Goal: Check status: Check status

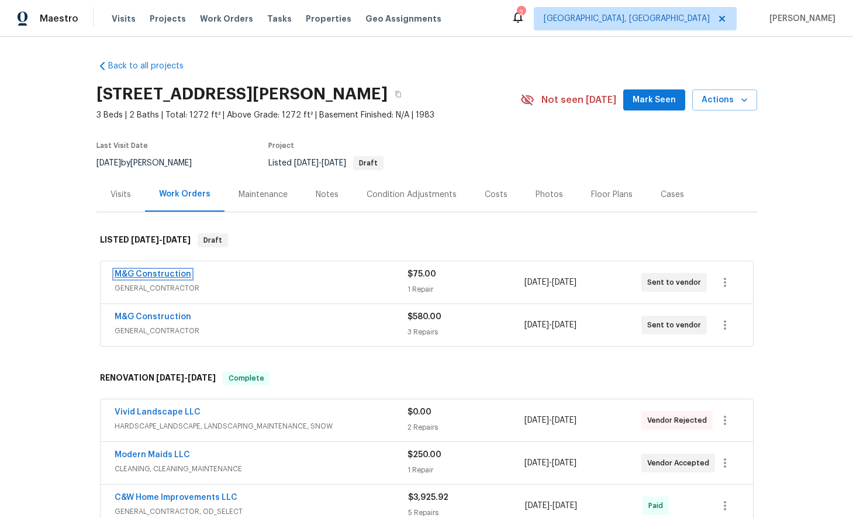
click at [166, 275] on link "M&G Construction" at bounding box center [153, 274] width 77 height 8
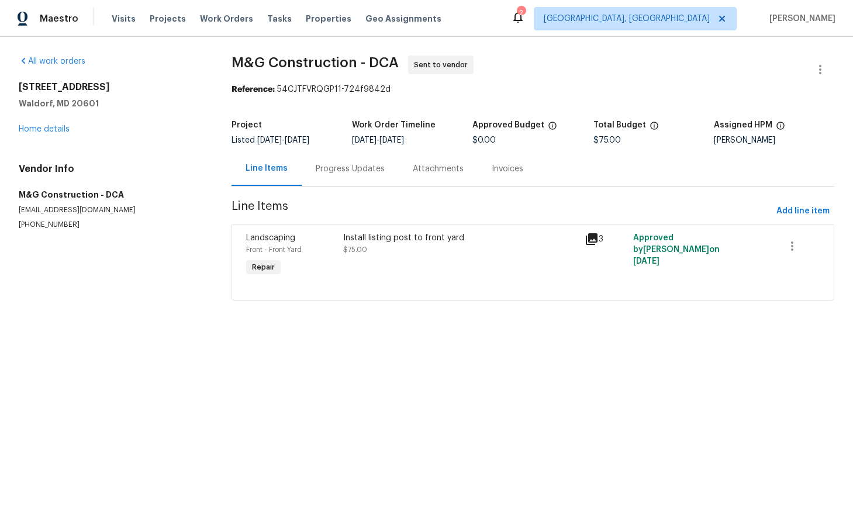
click at [595, 244] on icon at bounding box center [592, 239] width 14 height 14
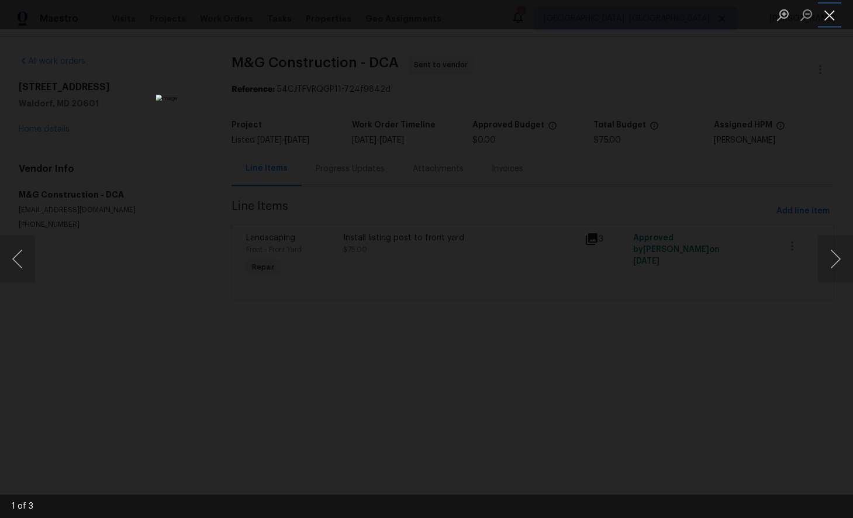
click at [831, 15] on button "Close lightbox" at bounding box center [829, 15] width 23 height 20
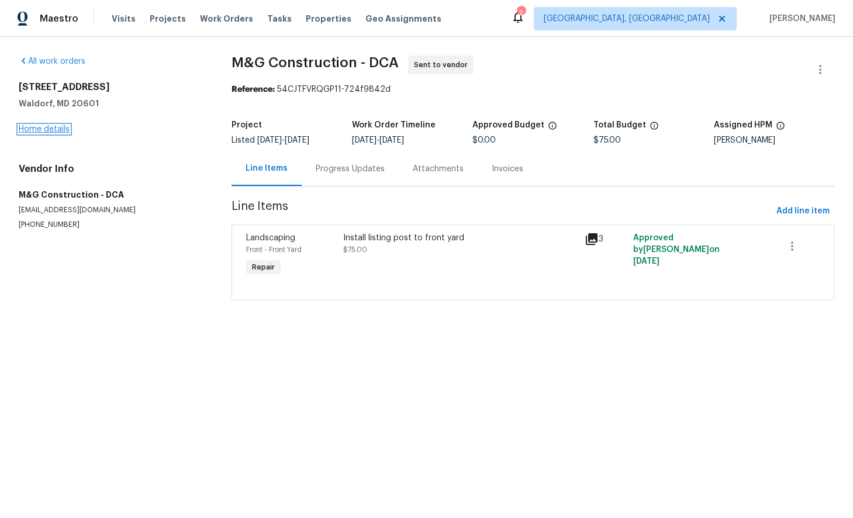
click at [37, 130] on link "Home details" at bounding box center [44, 129] width 51 height 8
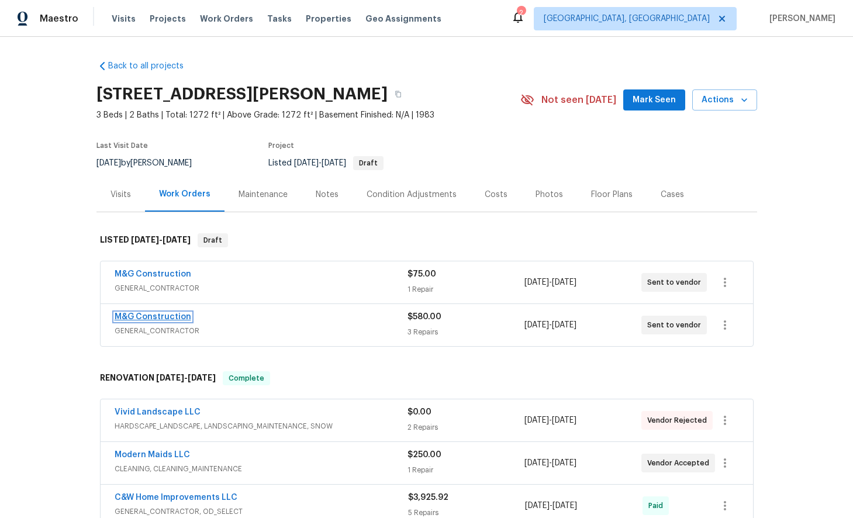
click at [141, 315] on link "M&G Construction" at bounding box center [153, 317] width 77 height 8
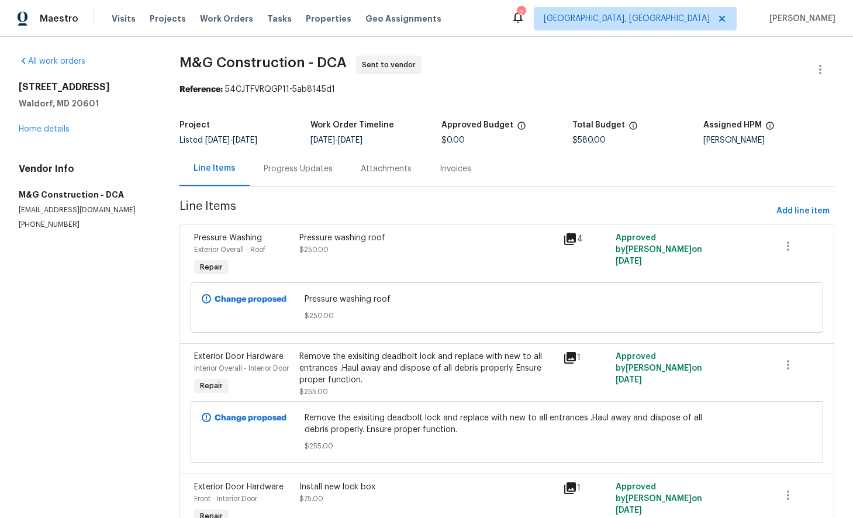
scroll to position [108, 0]
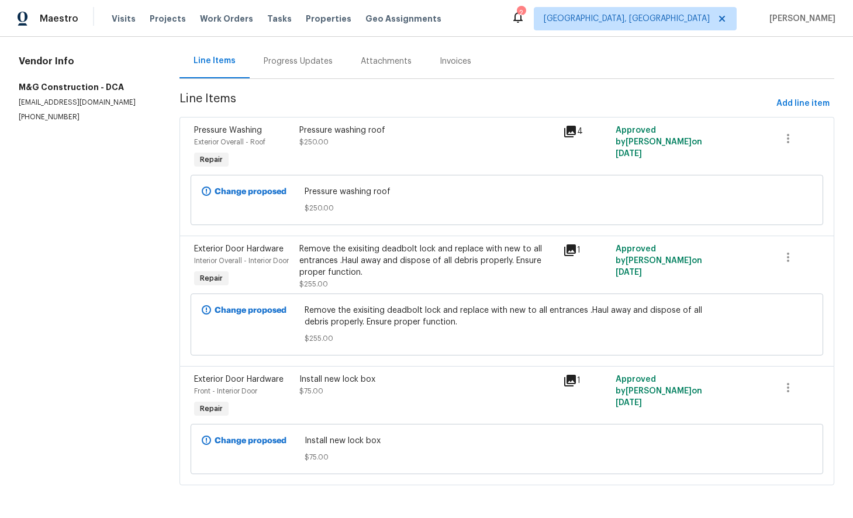
click at [567, 380] on icon at bounding box center [570, 381] width 12 height 12
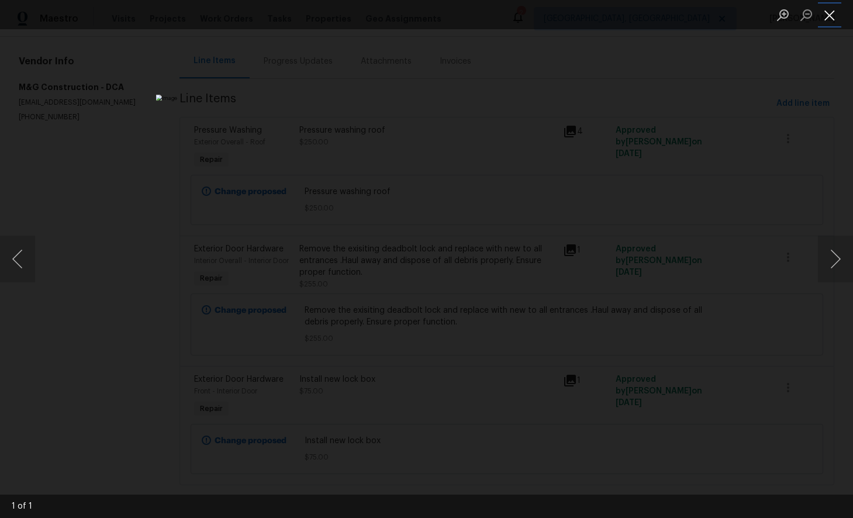
click at [831, 19] on button "Close lightbox" at bounding box center [829, 15] width 23 height 20
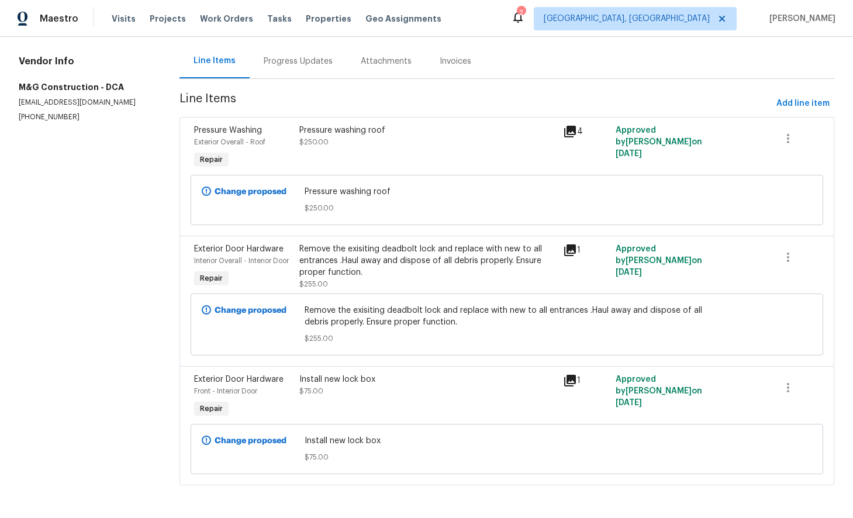
scroll to position [0, 0]
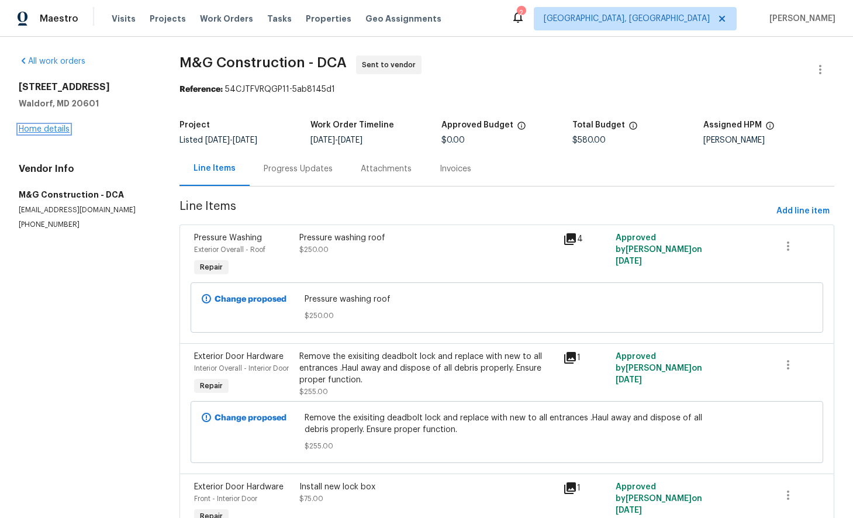
click at [56, 130] on link "Home details" at bounding box center [44, 129] width 51 height 8
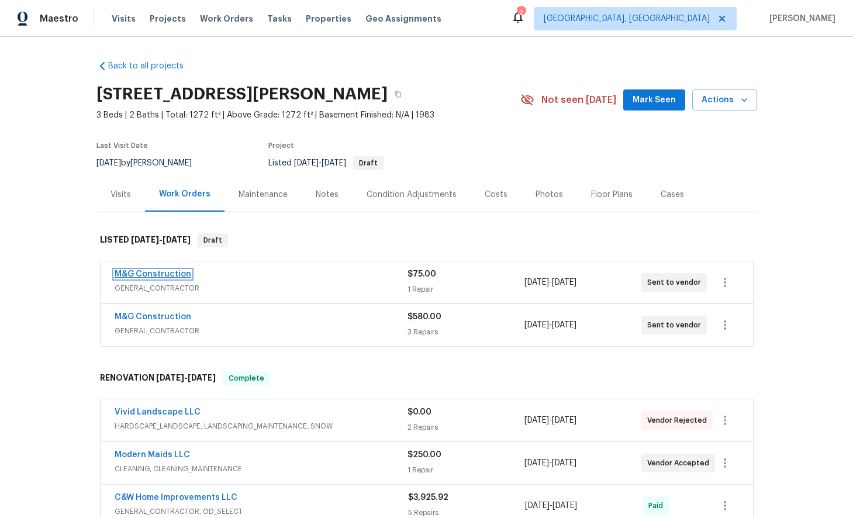
click at [173, 276] on link "M&G Construction" at bounding box center [153, 274] width 77 height 8
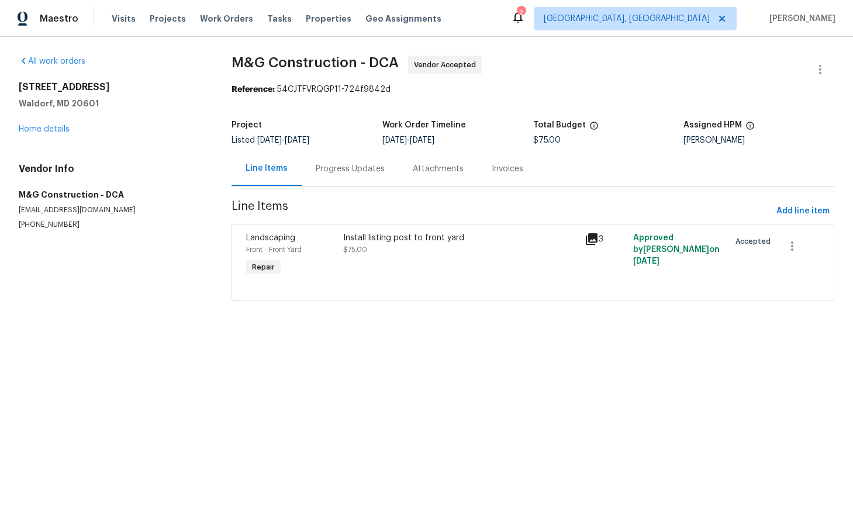
click at [357, 170] on div "Progress Updates" at bounding box center [350, 169] width 69 height 12
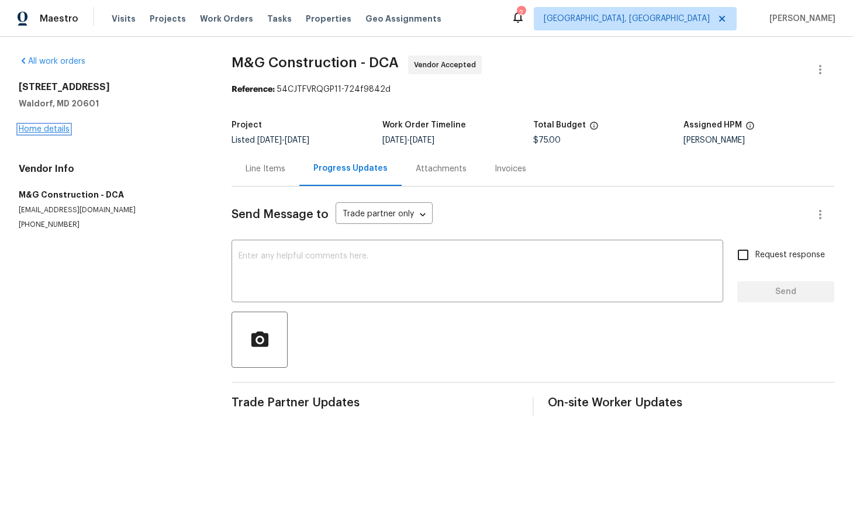
click at [51, 131] on link "Home details" at bounding box center [44, 129] width 51 height 8
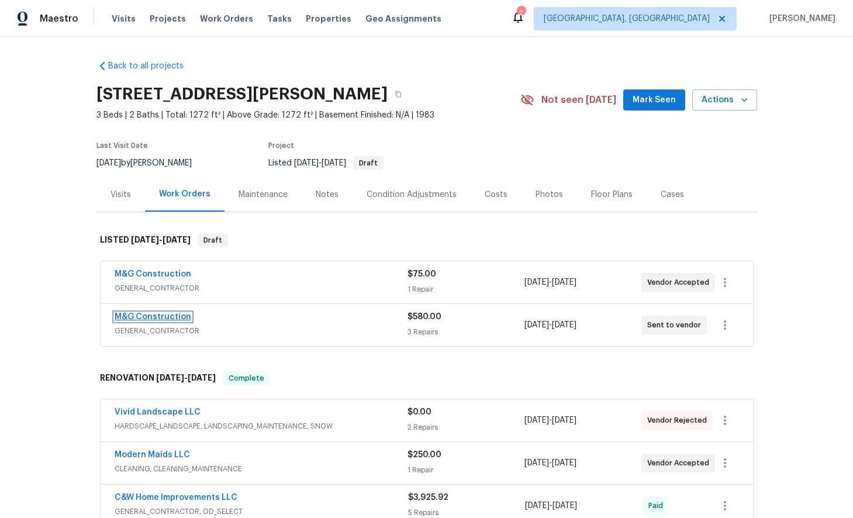
click at [165, 318] on link "M&G Construction" at bounding box center [153, 317] width 77 height 8
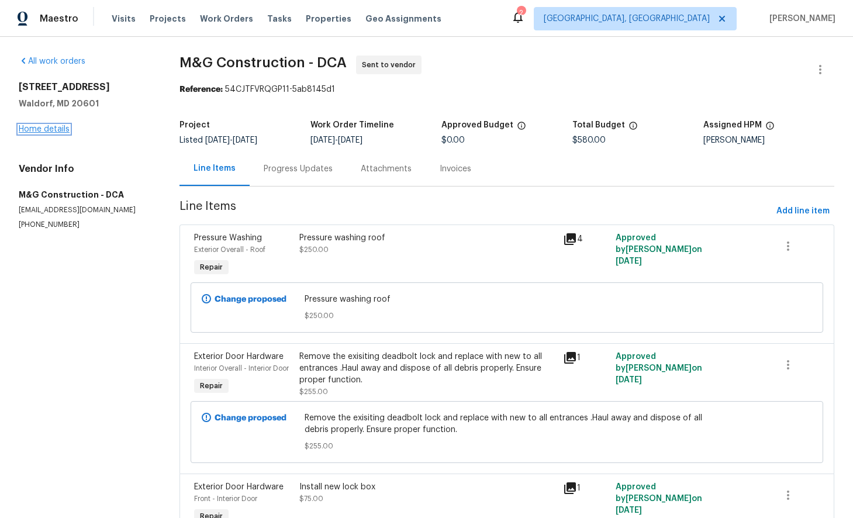
click at [56, 129] on link "Home details" at bounding box center [44, 129] width 51 height 8
